Goal: Task Accomplishment & Management: Use online tool/utility

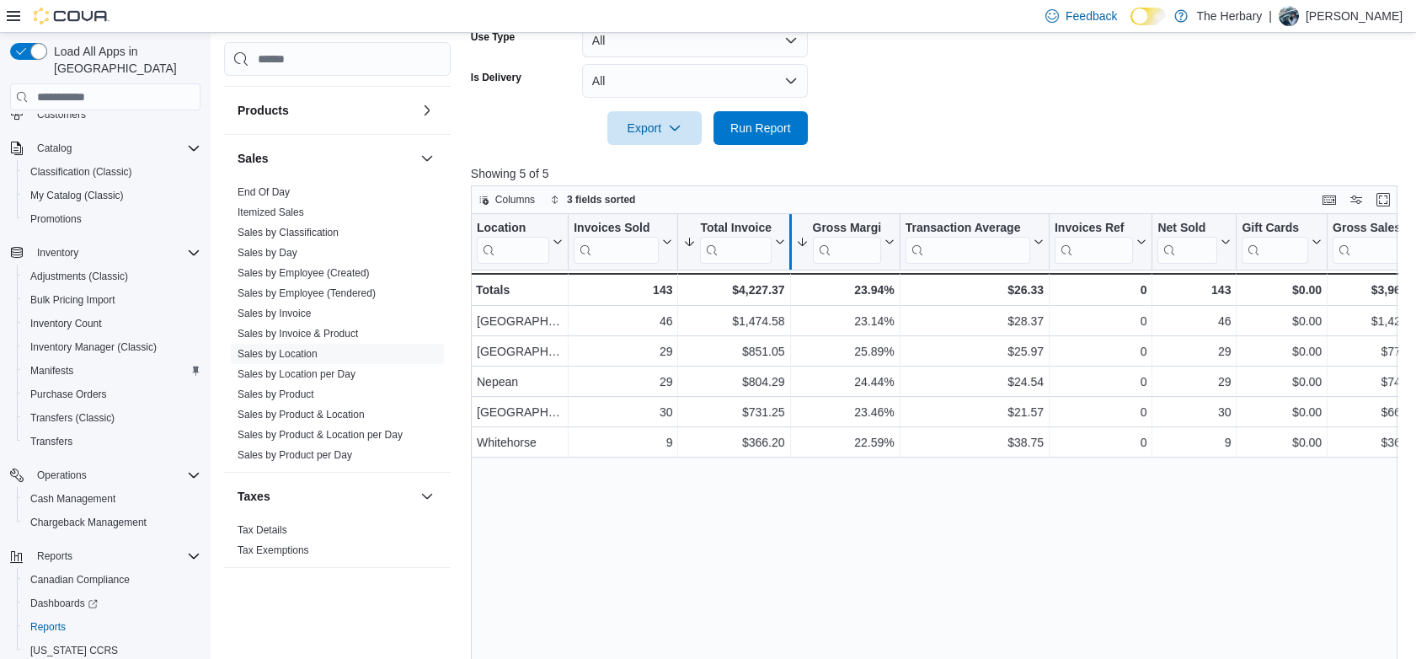
scroll to position [80, 0]
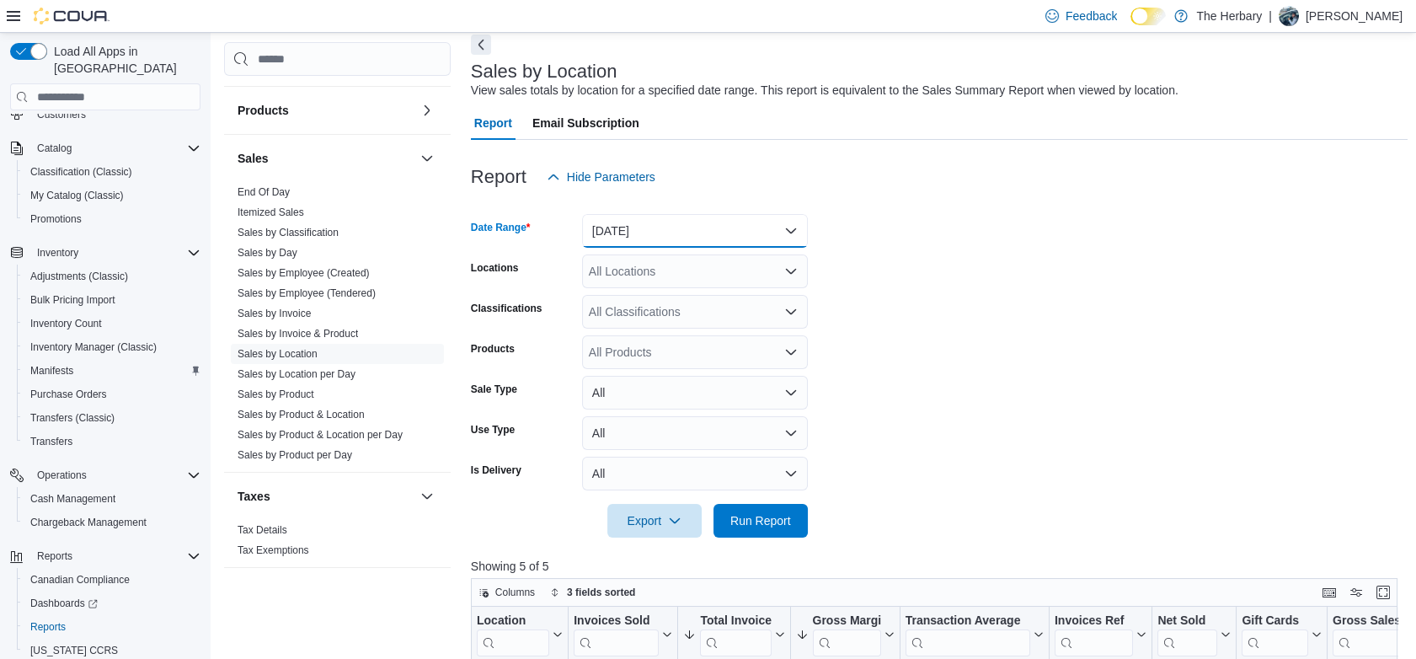
click at [714, 229] on button "Today" at bounding box center [695, 231] width 226 height 34
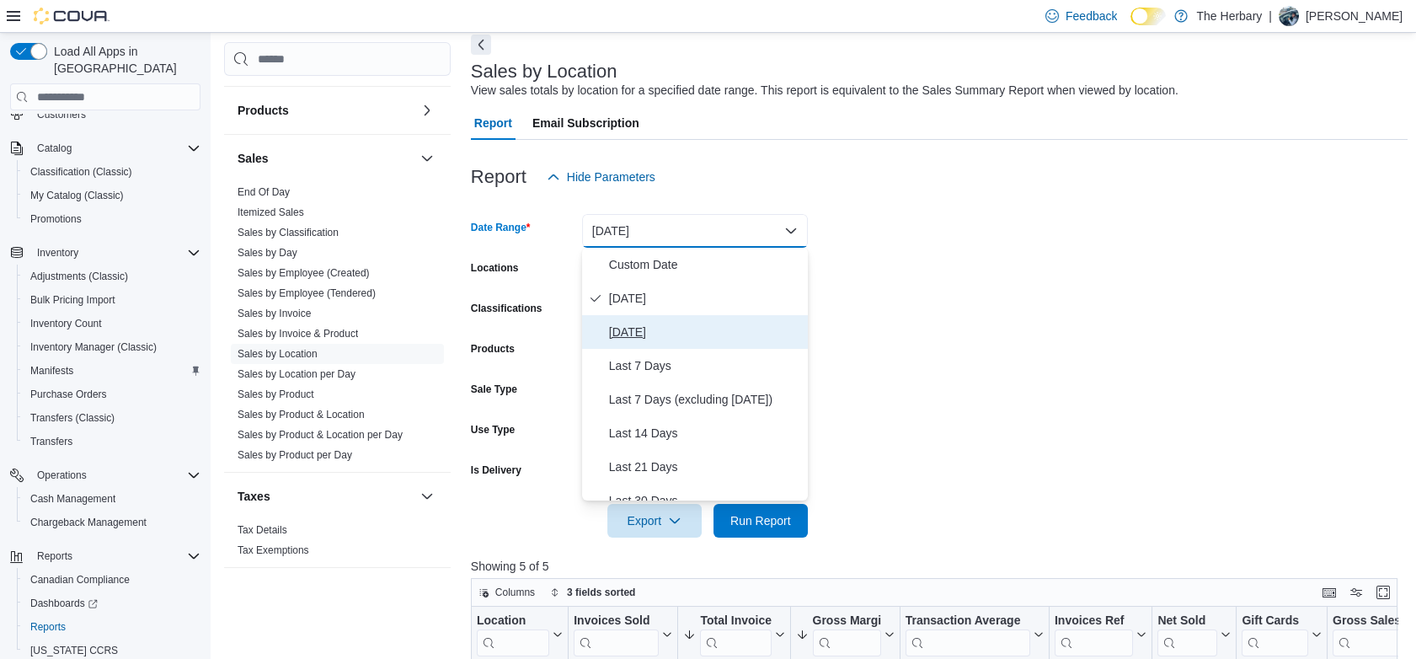
click at [619, 323] on span "Yesterday" at bounding box center [705, 332] width 192 height 20
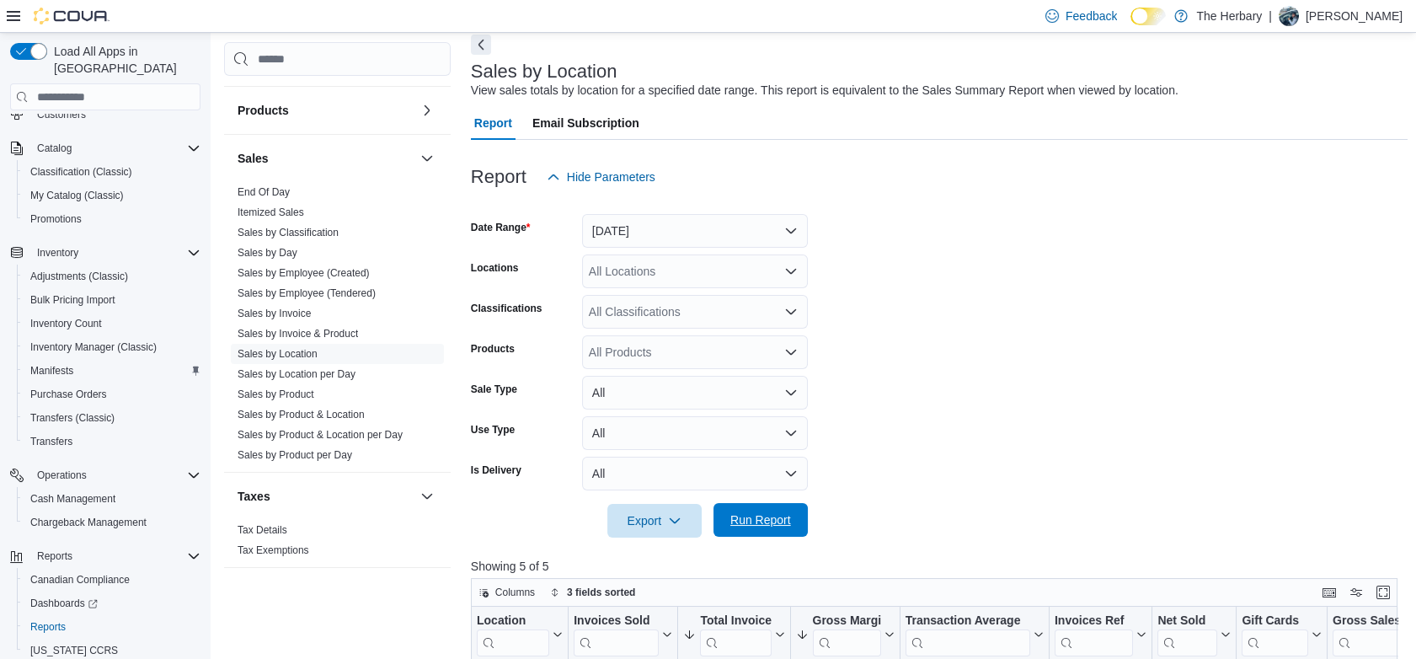
click at [766, 526] on span "Run Report" at bounding box center [760, 519] width 61 height 17
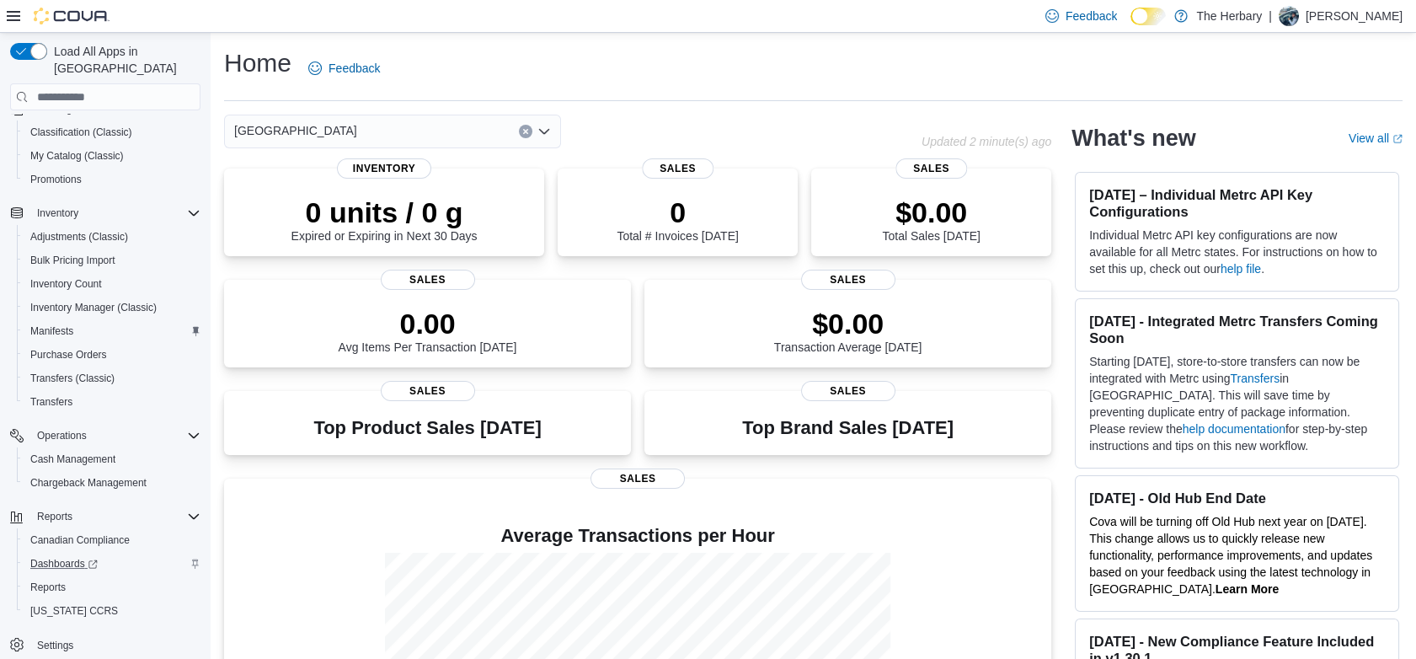
scroll to position [176, 0]
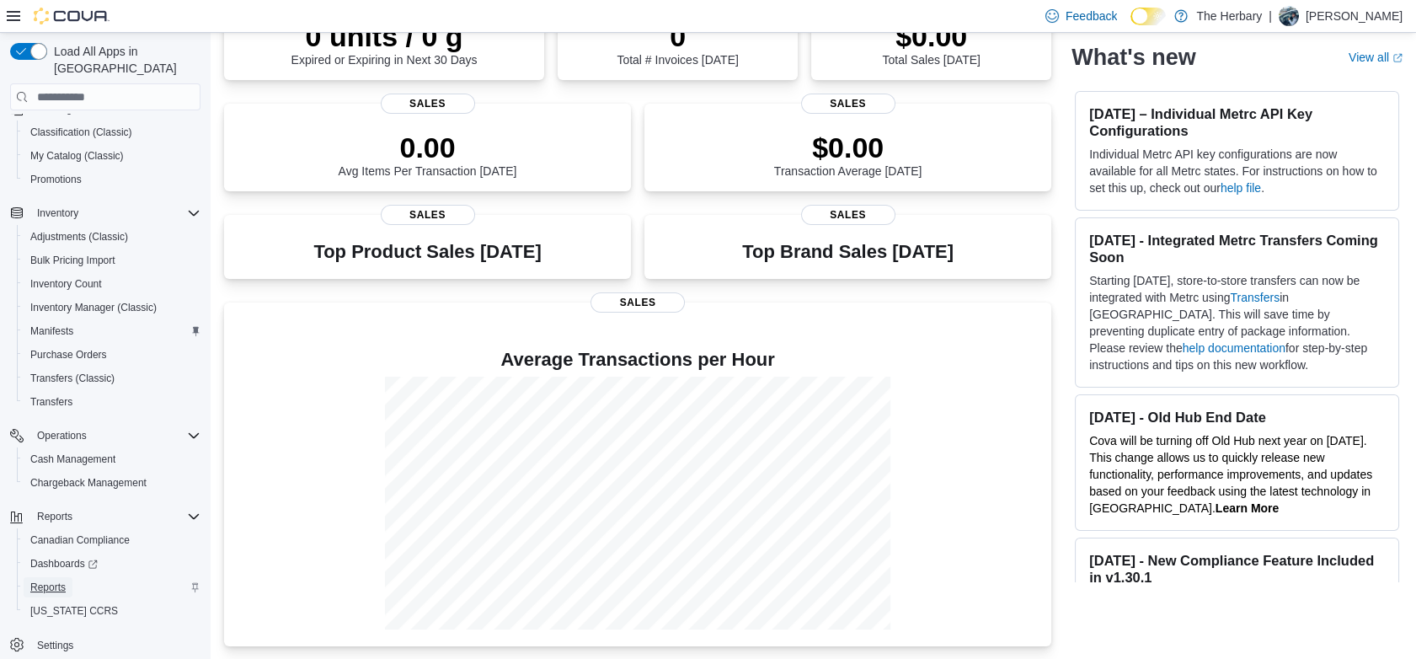
click at [42, 580] on span "Reports" at bounding box center [47, 586] width 35 height 13
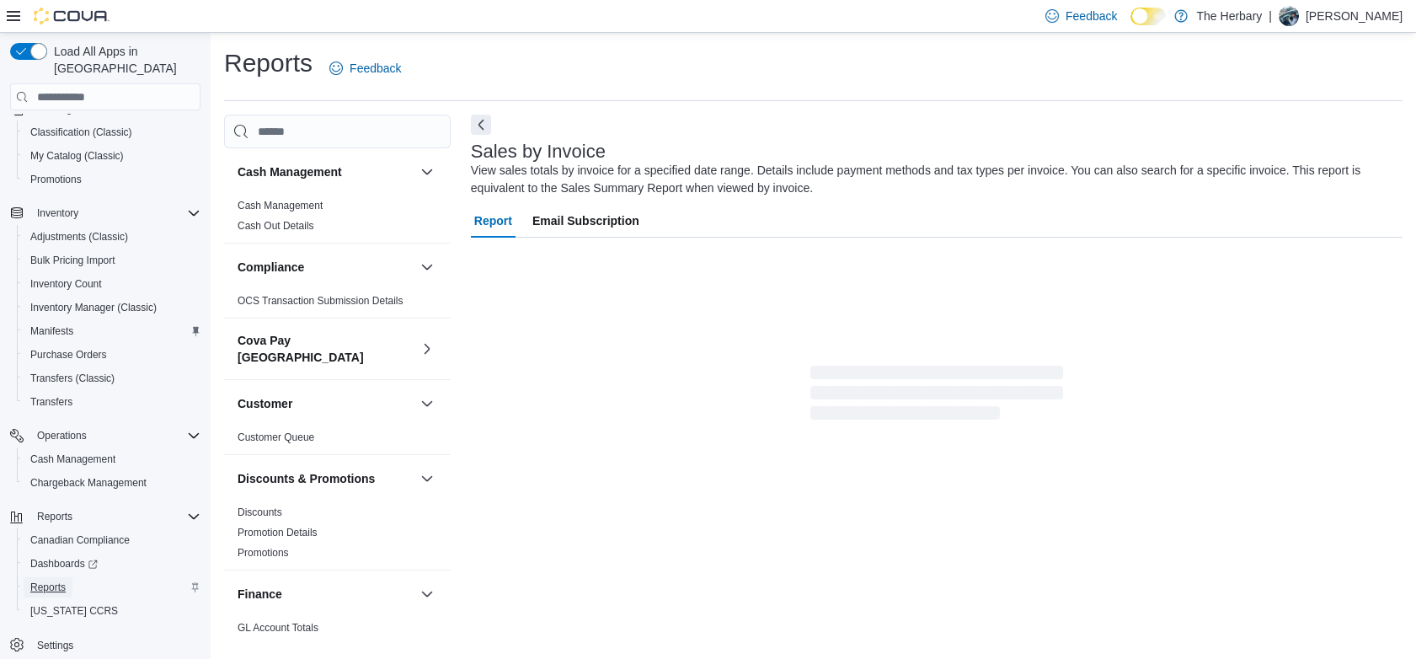
scroll to position [9, 0]
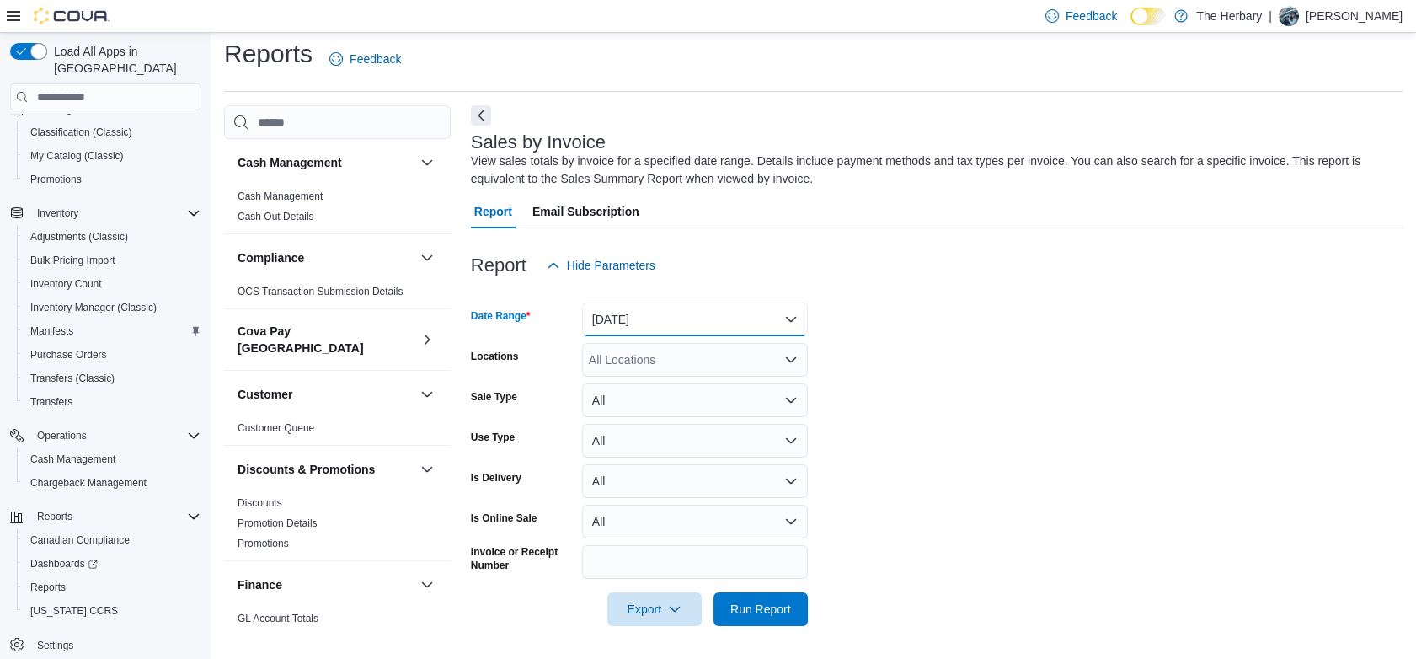
click at [680, 308] on button "[DATE]" at bounding box center [695, 319] width 226 height 34
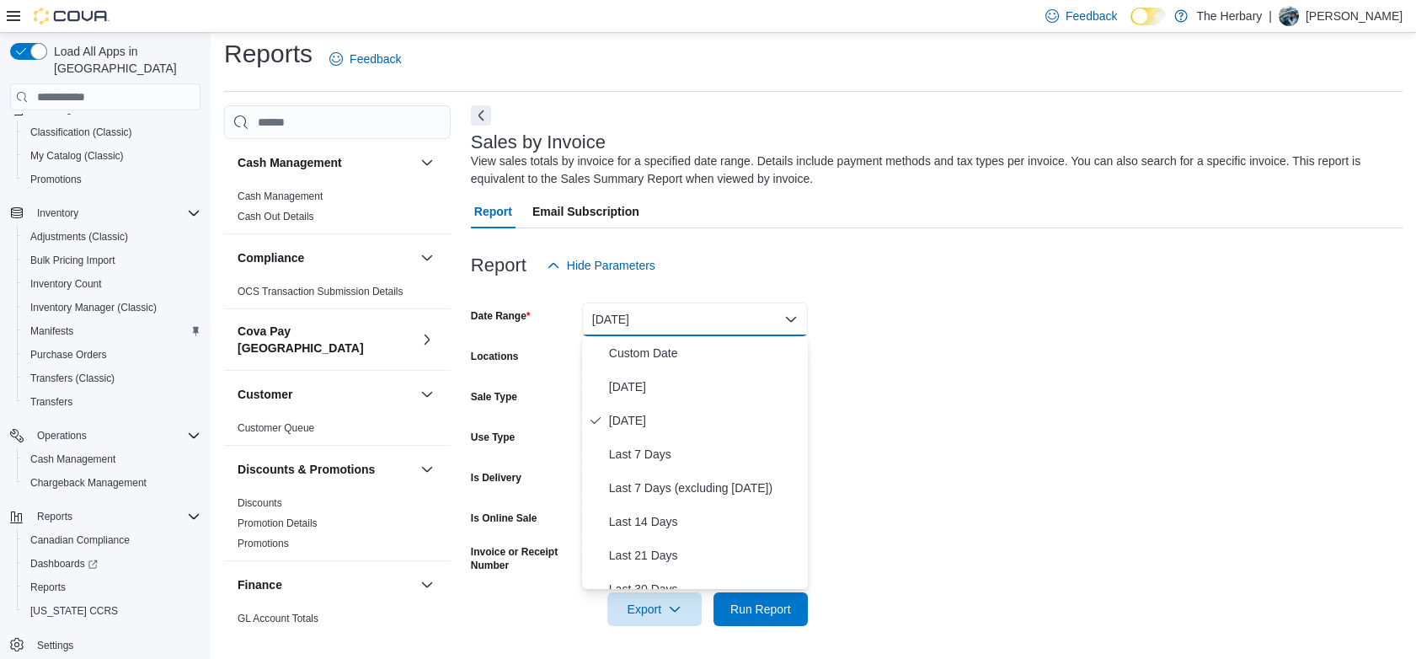
click at [697, 269] on div "Report Hide Parameters" at bounding box center [936, 265] width 931 height 34
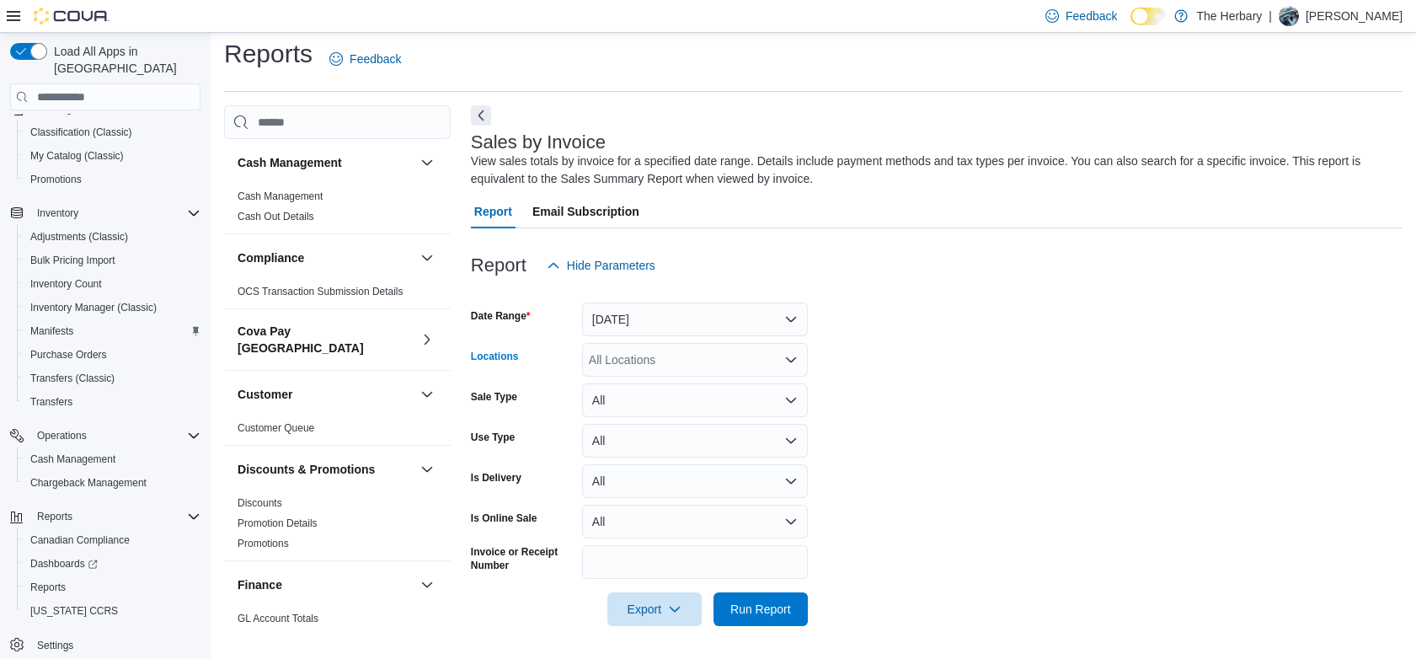
click at [653, 353] on div "All Locations" at bounding box center [695, 360] width 226 height 34
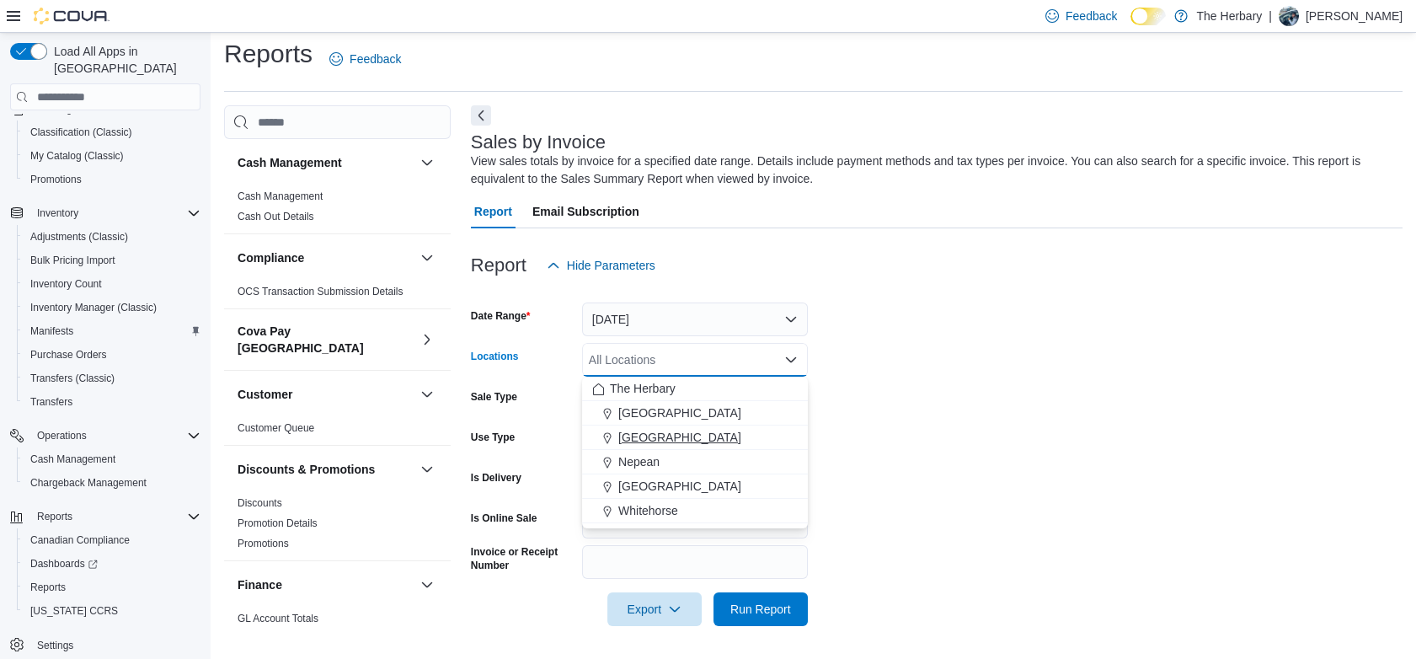
click at [644, 435] on span "London" at bounding box center [679, 437] width 123 height 17
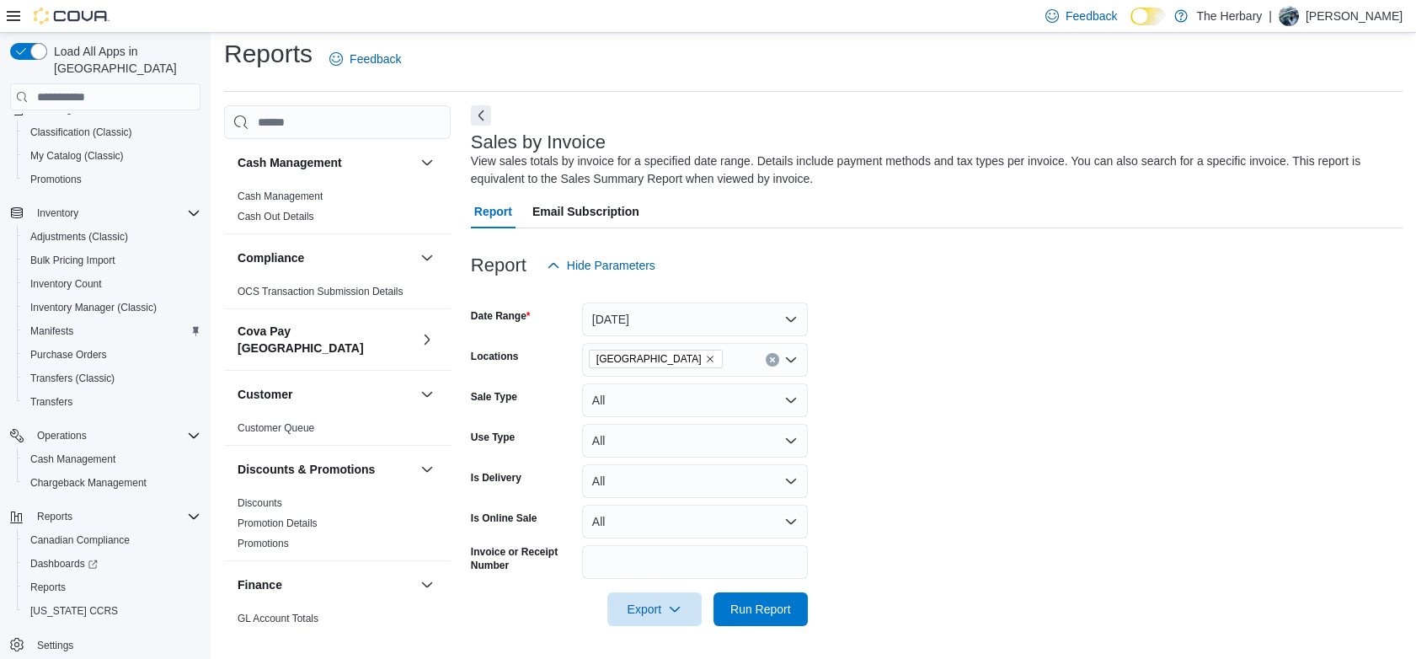
click at [847, 440] on form "Date Range Yesterday Locations London Sale Type All Use Type All Is Delivery Al…" at bounding box center [936, 454] width 931 height 344
click at [754, 611] on span "Run Report" at bounding box center [760, 608] width 61 height 17
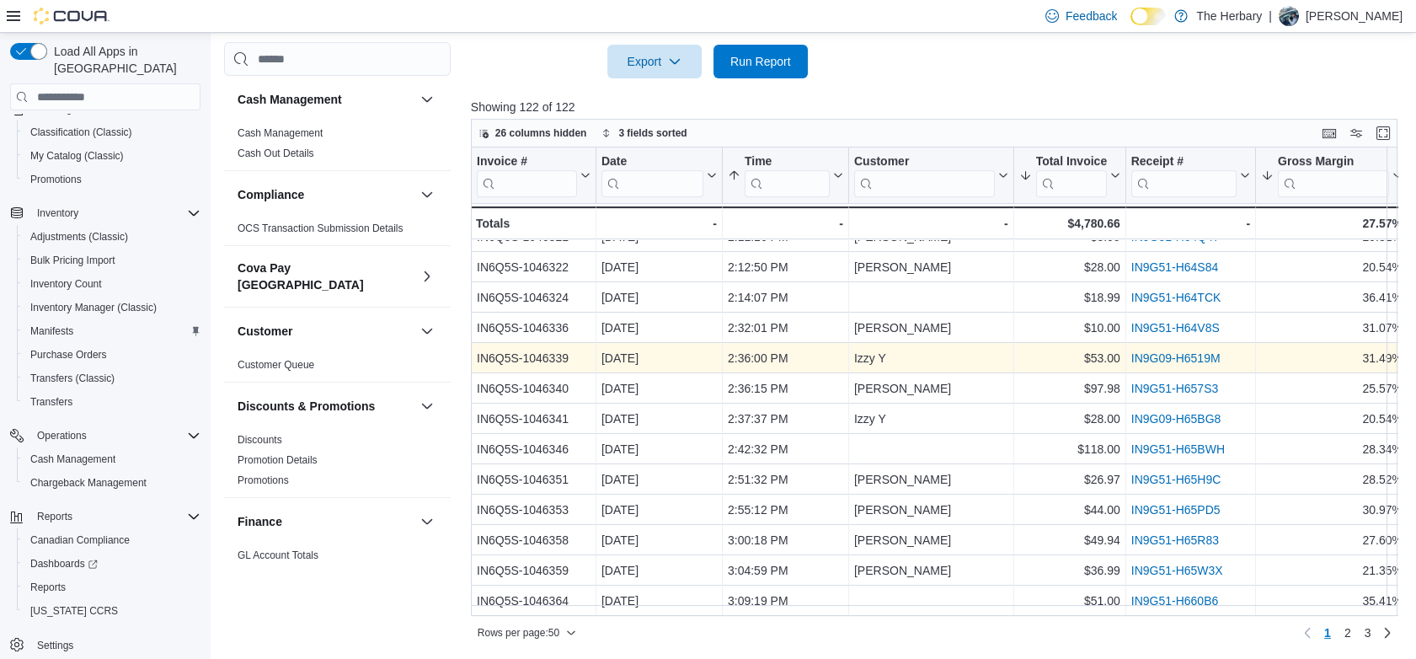
scroll to position [1149, 0]
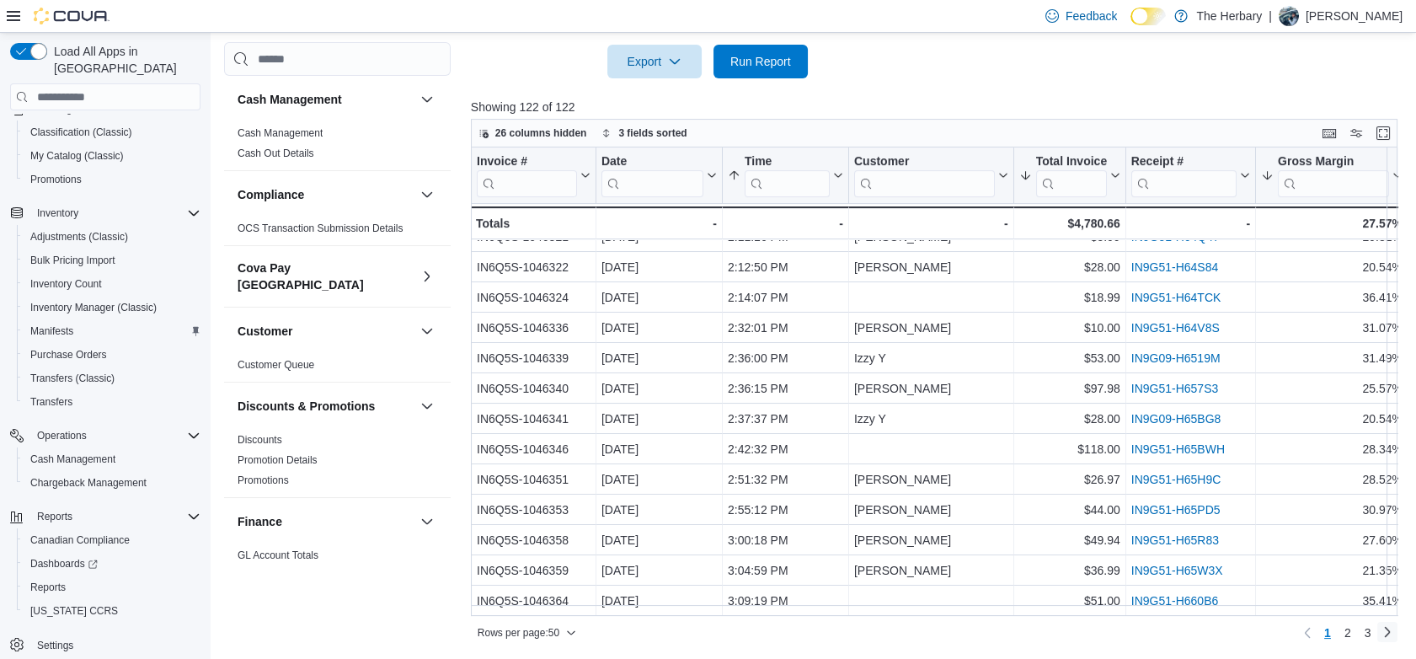
click at [1395, 634] on link "Next page" at bounding box center [1387, 631] width 20 height 20
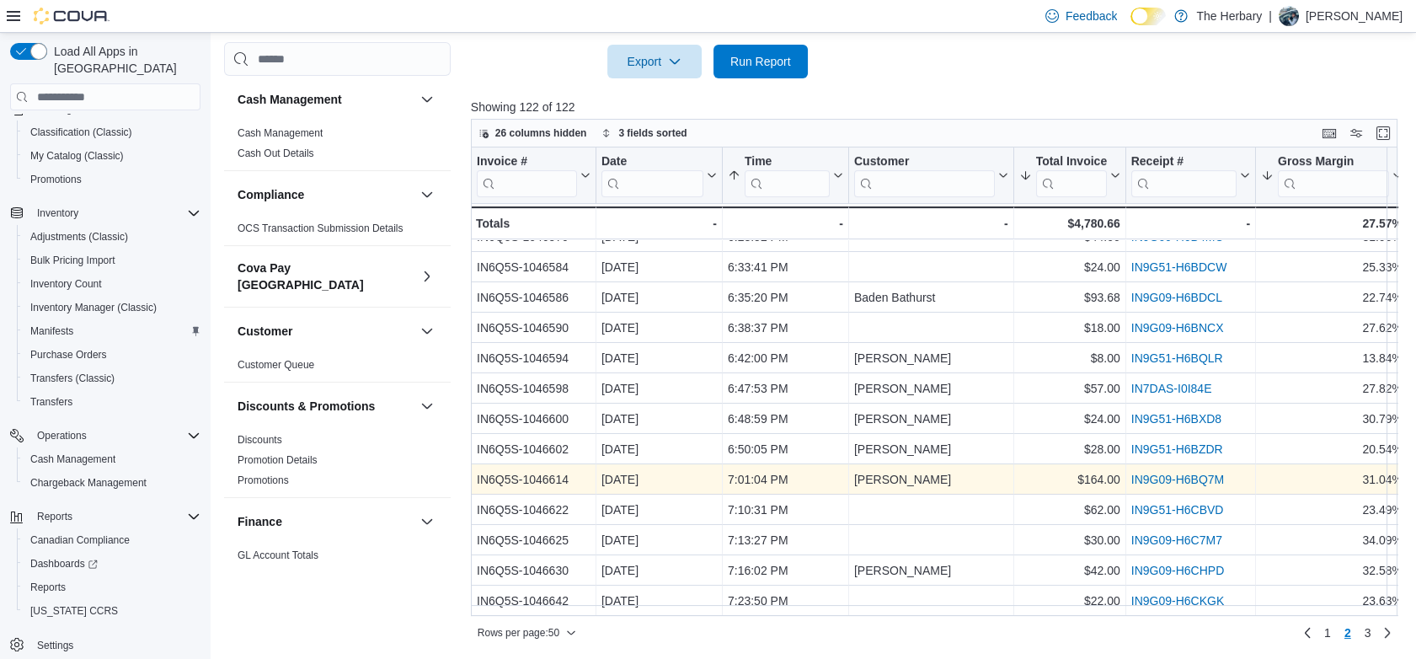
click at [1191, 472] on link "IN9G09-H6BQ7M" at bounding box center [1176, 478] width 93 height 13
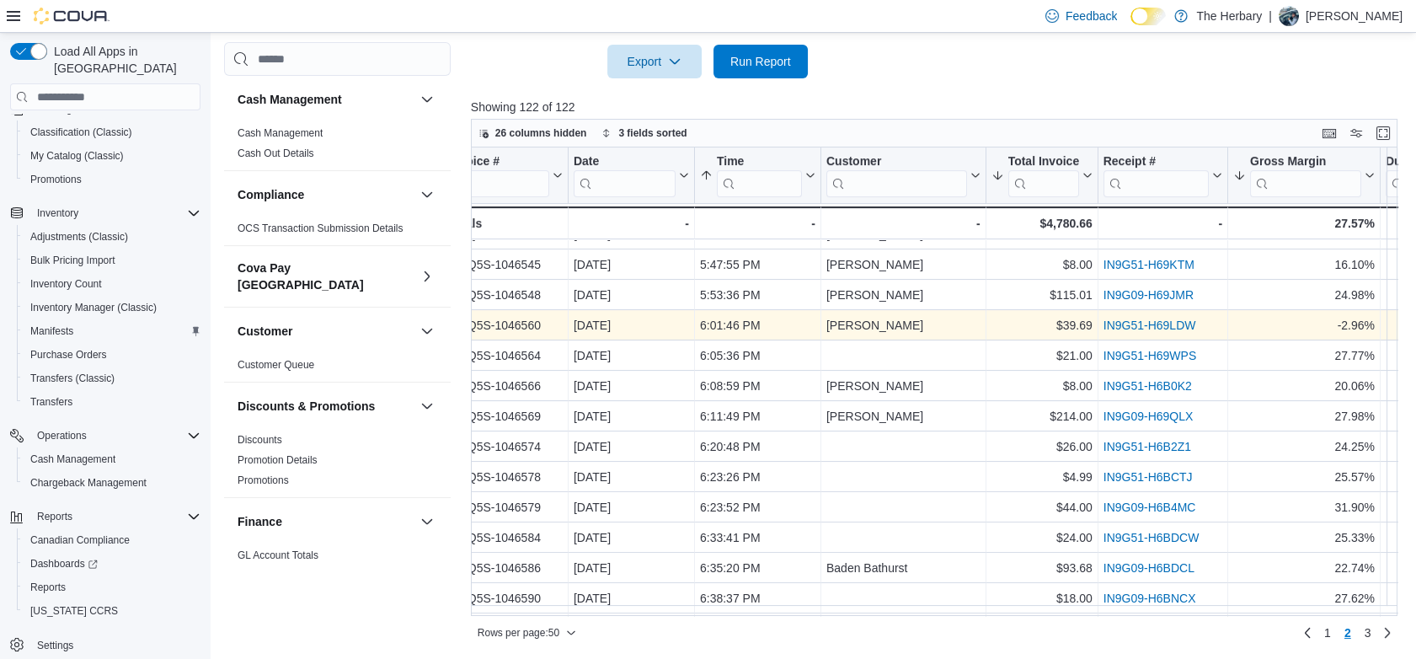
scroll to position [868, 28]
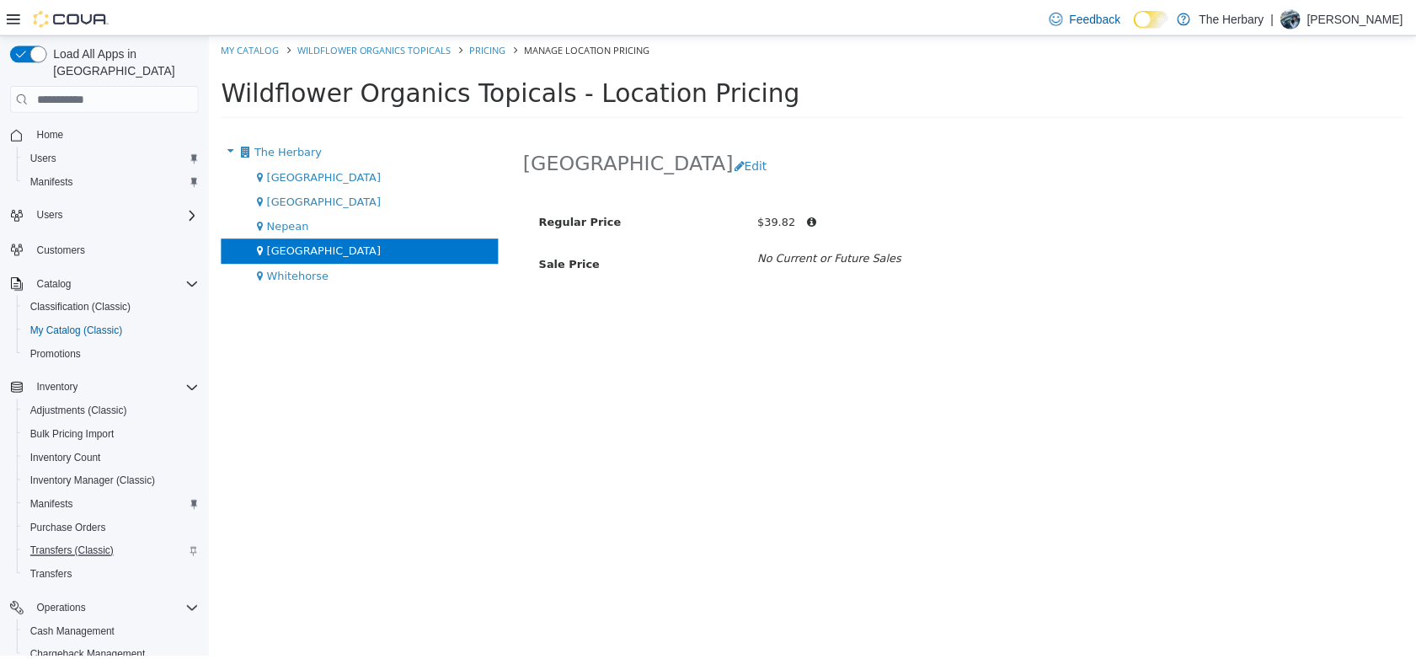
scroll to position [174, 0]
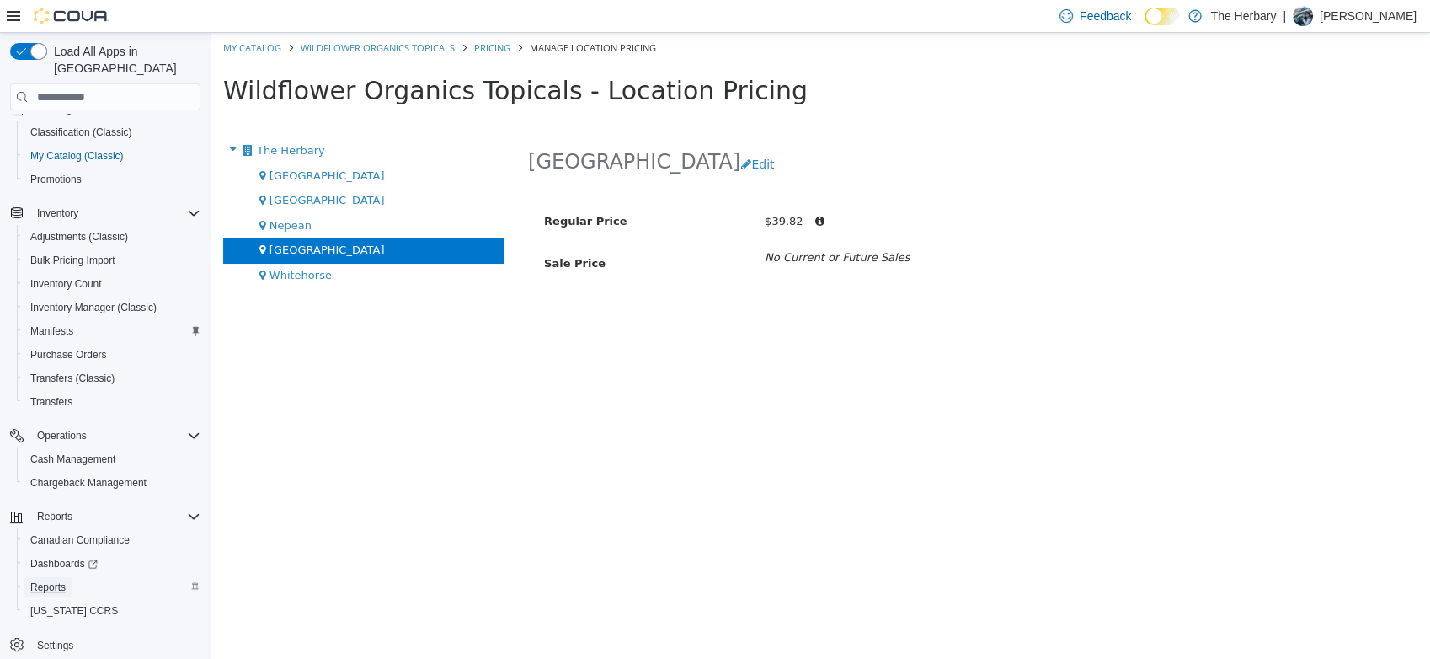
click at [56, 580] on span "Reports" at bounding box center [47, 586] width 35 height 13
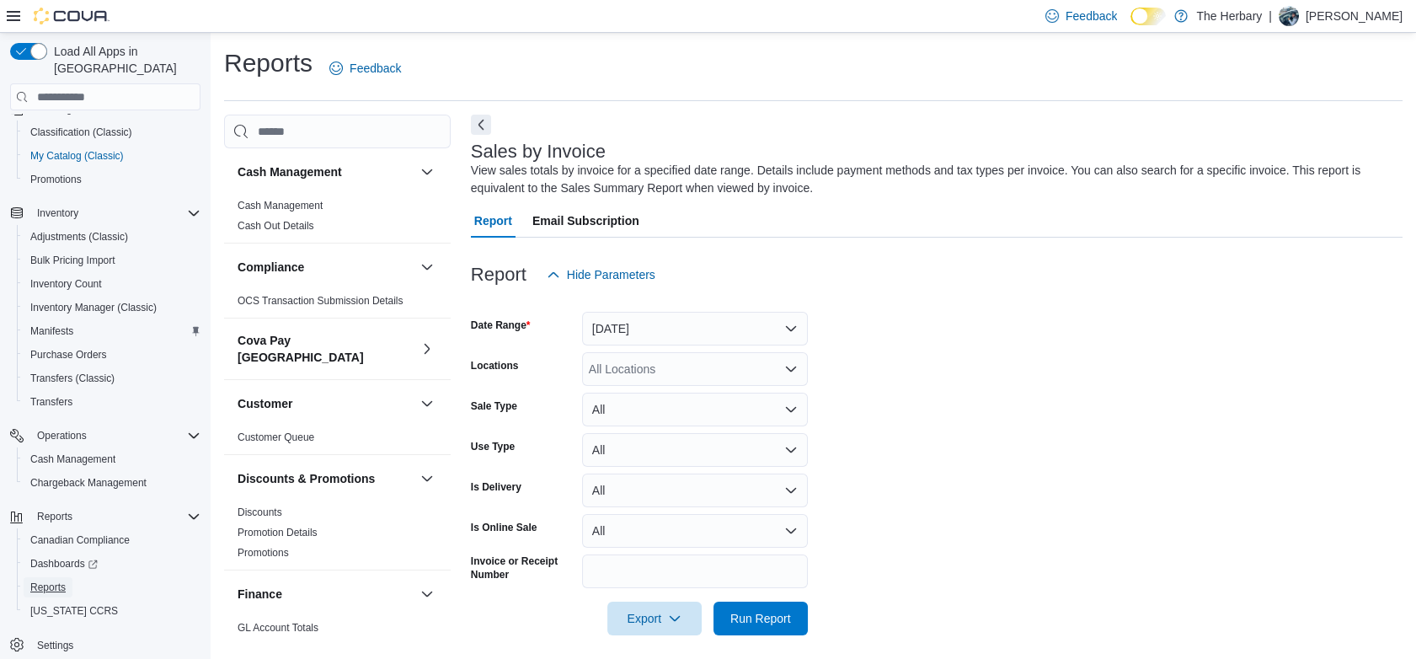
scroll to position [9, 0]
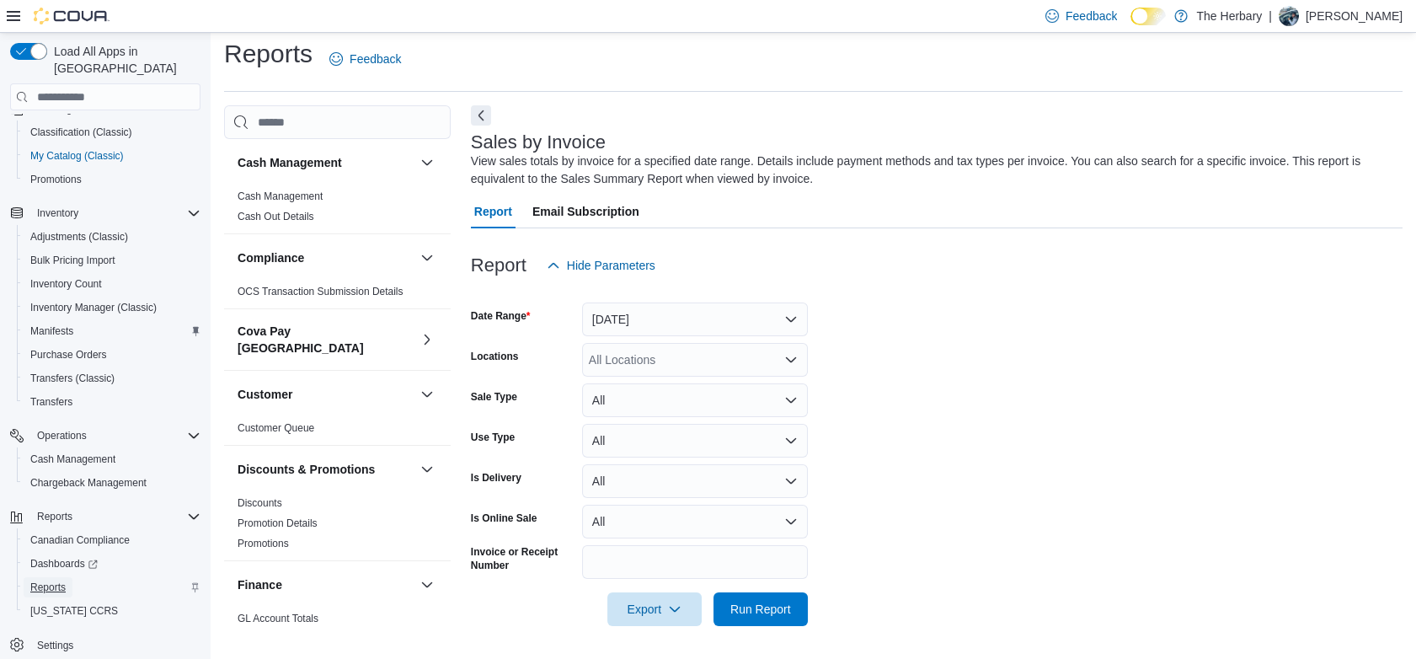
click at [48, 580] on span "Reports" at bounding box center [47, 586] width 35 height 13
